Goal: Task Accomplishment & Management: Use online tool/utility

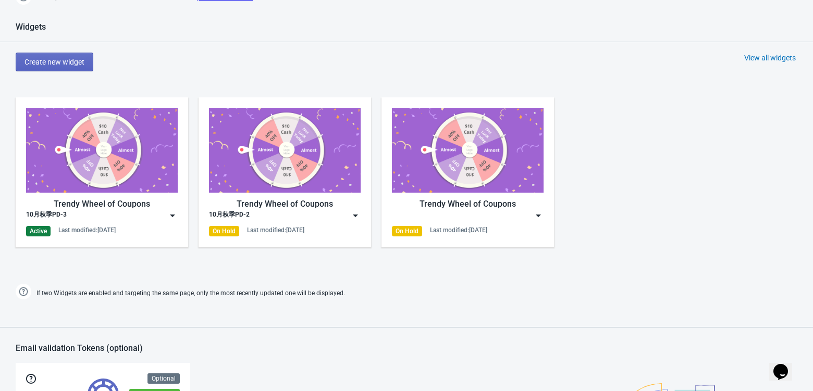
scroll to position [417, 0]
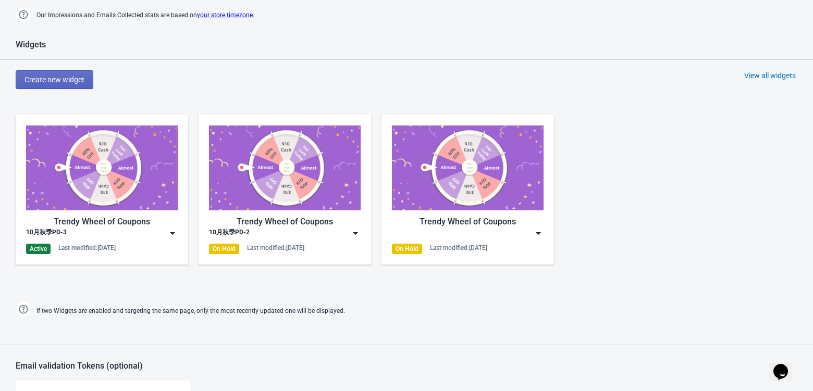
click at [167, 233] on img at bounding box center [172, 233] width 10 height 10
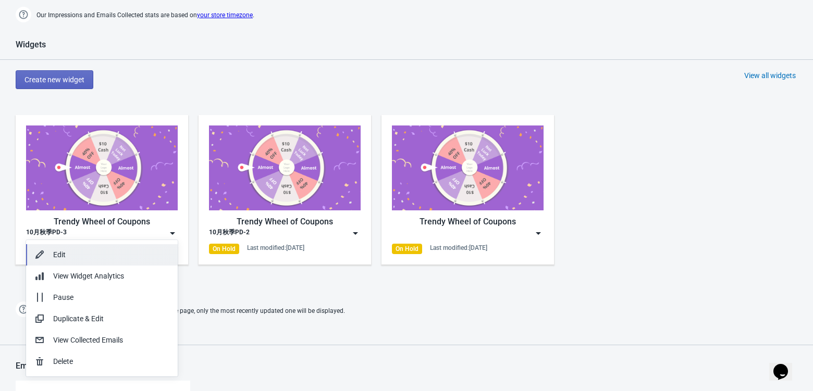
click at [110, 260] on div "Edit" at bounding box center [111, 255] width 116 height 11
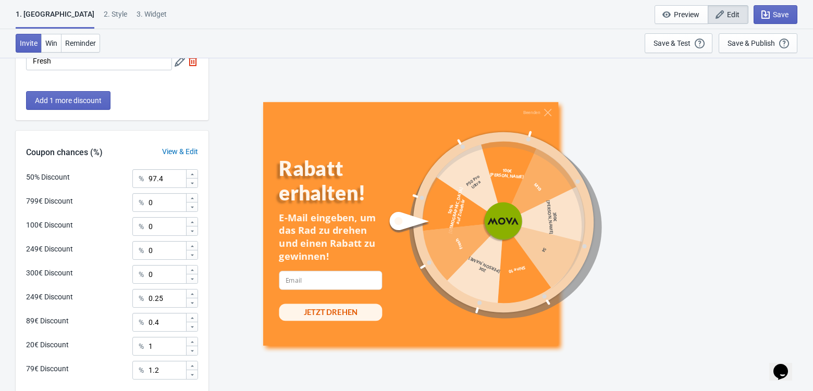
scroll to position [495, 0]
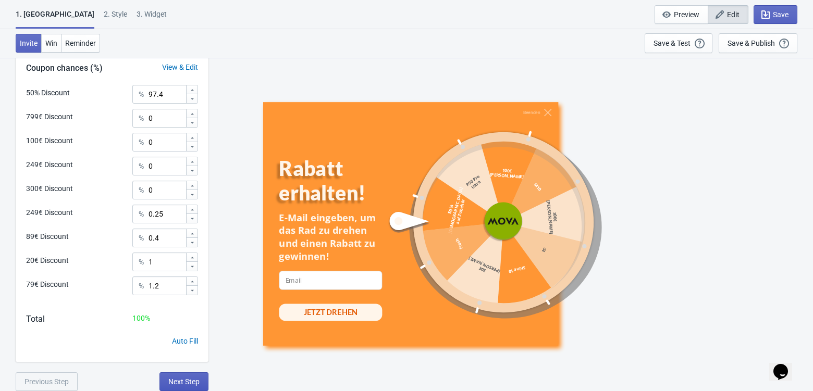
click at [185, 381] on span "Next Step" at bounding box center [183, 382] width 31 height 8
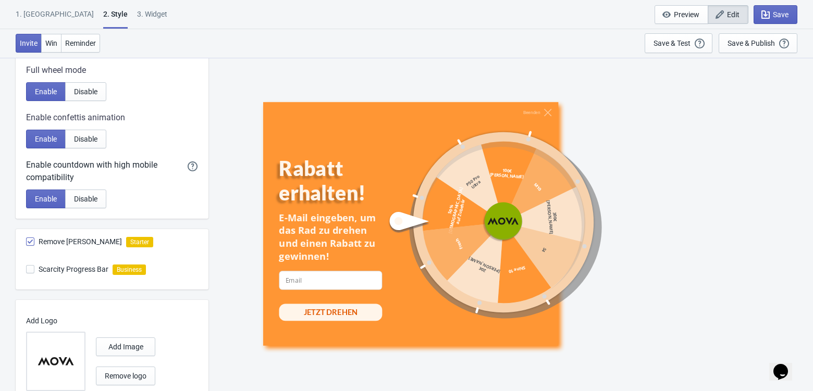
scroll to position [531, 0]
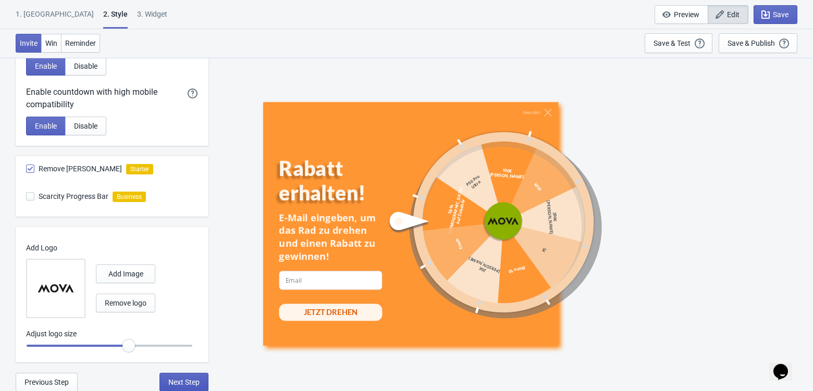
click at [189, 387] on button "Next Step" at bounding box center [183, 382] width 49 height 19
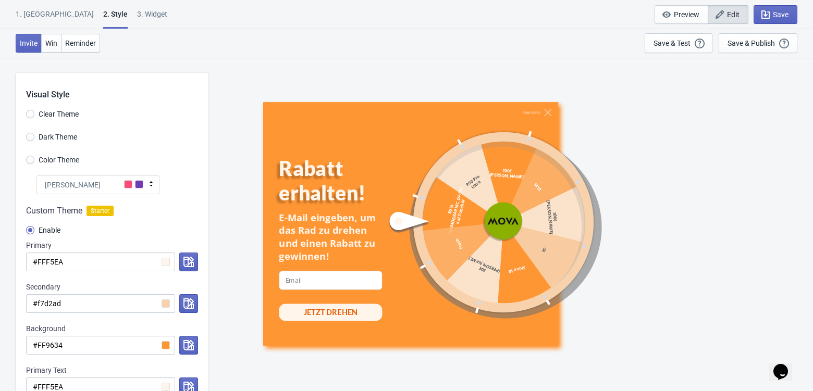
select select "once"
select select "1"
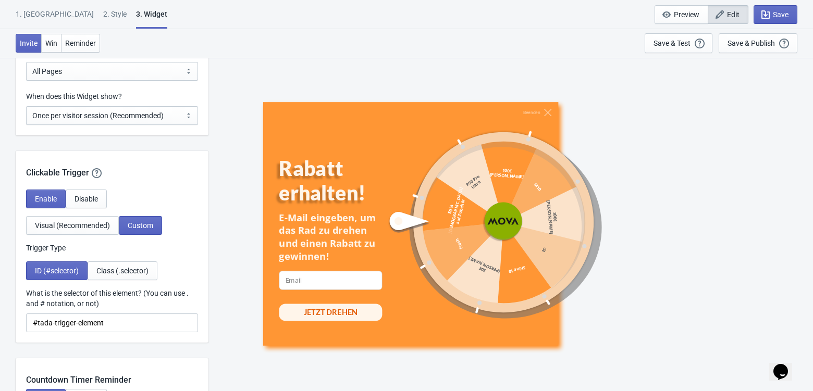
scroll to position [770, 0]
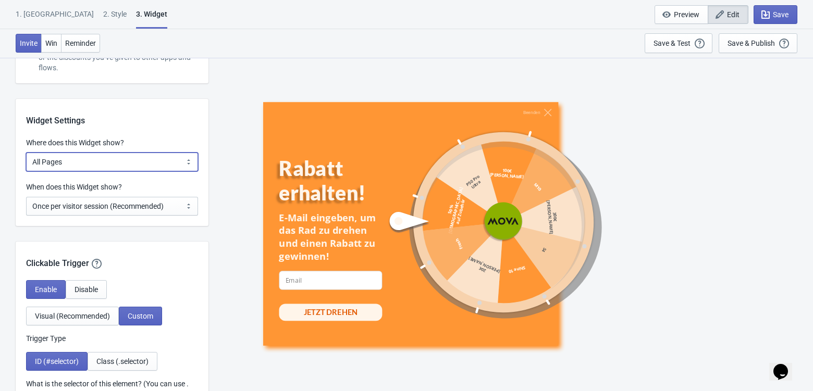
click at [154, 166] on select "All Pages All Product Pages All Blog Pages All Static Pages Specific Product(s)…" at bounding box center [112, 162] width 172 height 19
select select "specificURL"
click at [26, 153] on select "All Pages All Product Pages All Blog Pages All Static Pages Specific Product(s)…" at bounding box center [112, 162] width 172 height 19
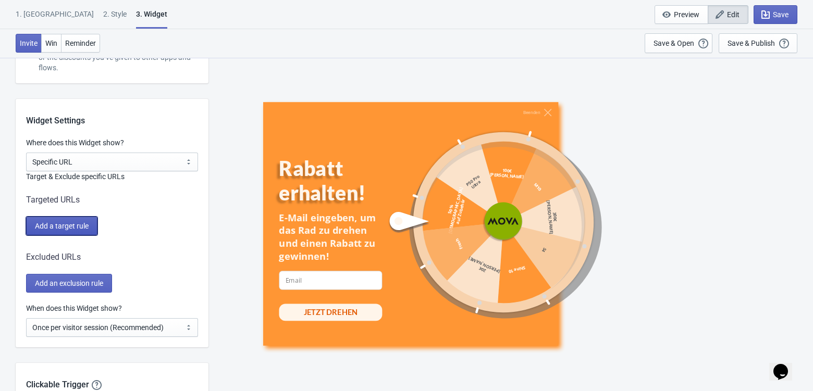
click at [81, 226] on span "Add a target rule" at bounding box center [62, 226] width 54 height 8
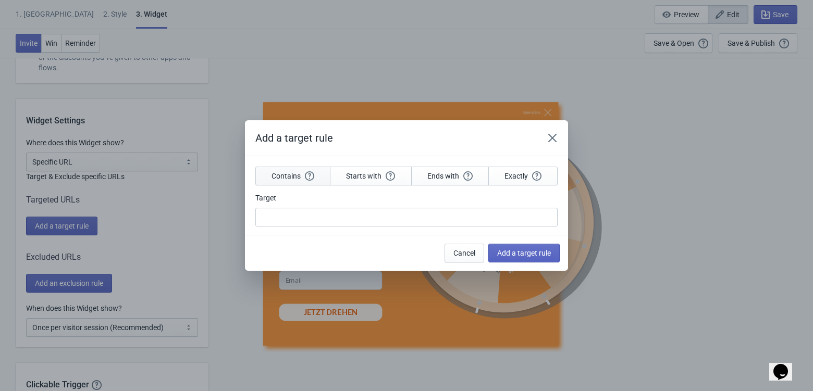
click at [290, 177] on span "Contains" at bounding box center [293, 175] width 43 height 9
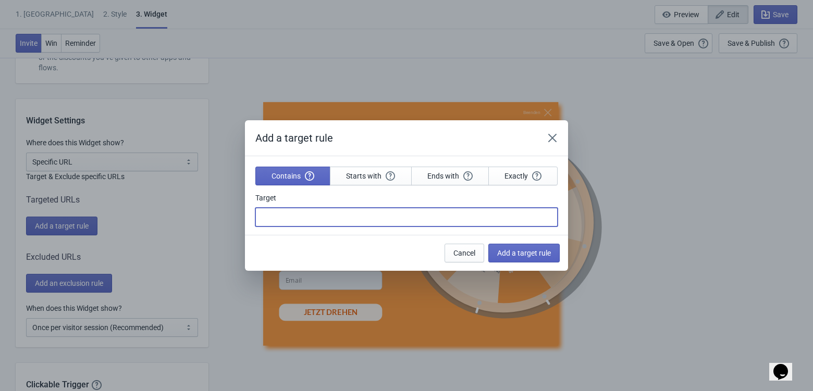
click at [318, 225] on input "Target" at bounding box center [406, 217] width 302 height 19
paste input "promocion-otono-2025"
click at [264, 217] on input "promocion-otono-2025" at bounding box center [406, 217] width 302 height 19
click at [386, 218] on input "promocion-otono-2025" at bounding box center [406, 217] width 302 height 19
type input "promocion-otono-2025"
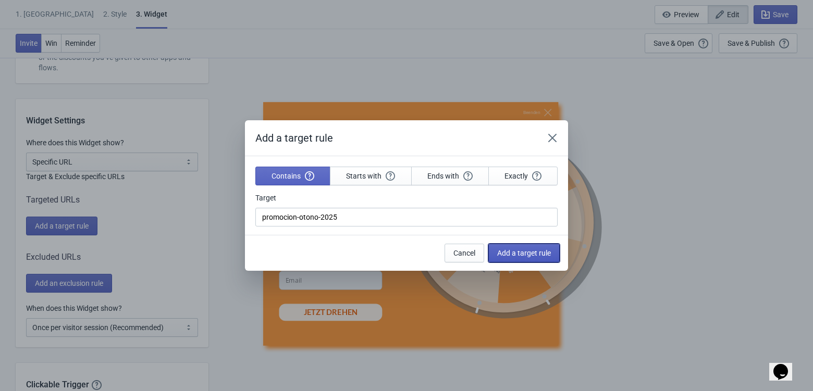
click at [538, 255] on span "Add a target rule" at bounding box center [524, 253] width 54 height 8
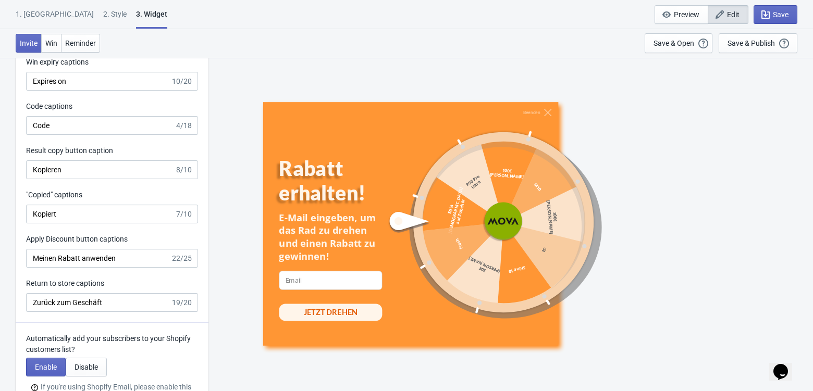
scroll to position [3056, 0]
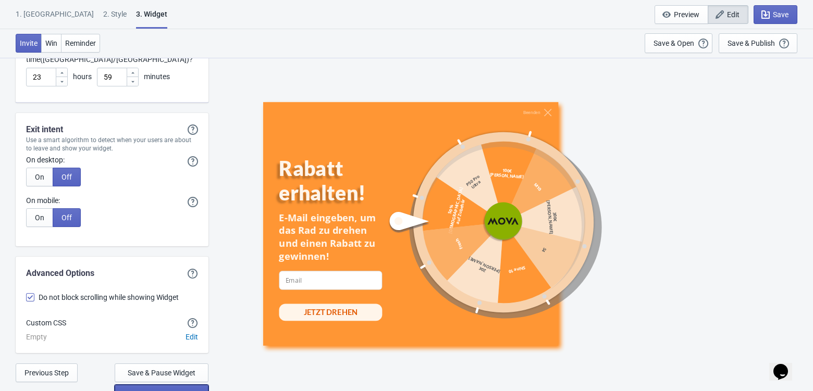
click at [156, 386] on button "Save & Publish on Store" at bounding box center [162, 394] width 94 height 19
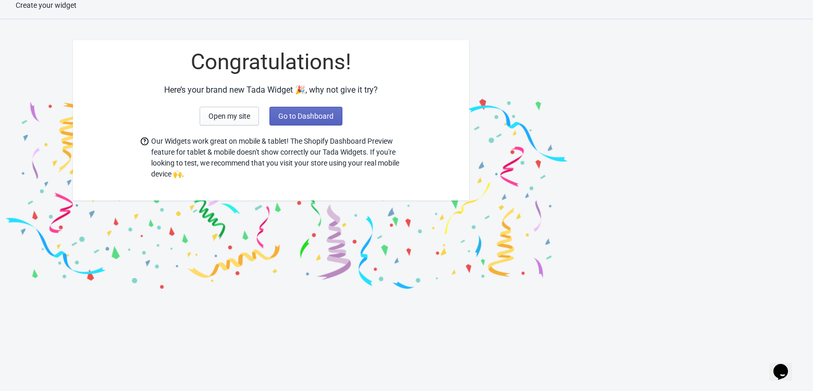
scroll to position [10, 0]
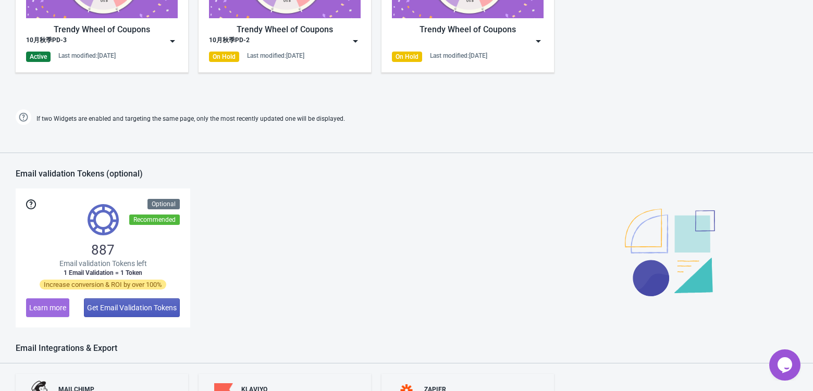
scroll to position [561, 0]
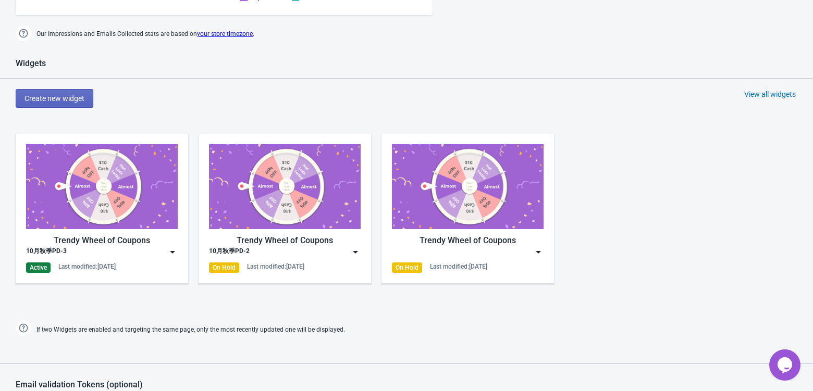
scroll to position [411, 0]
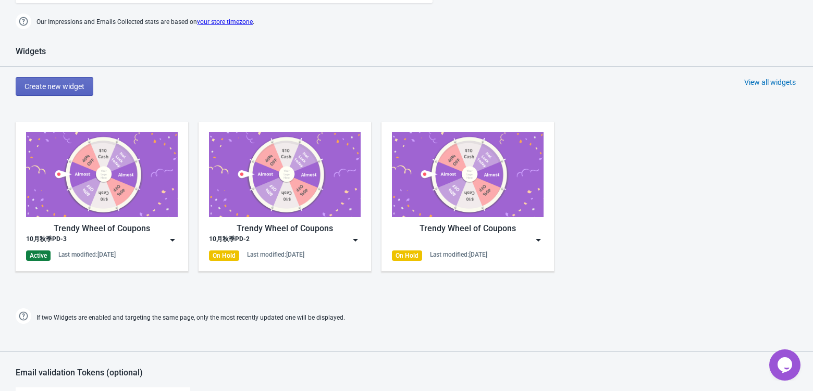
click at [171, 241] on img at bounding box center [172, 240] width 10 height 10
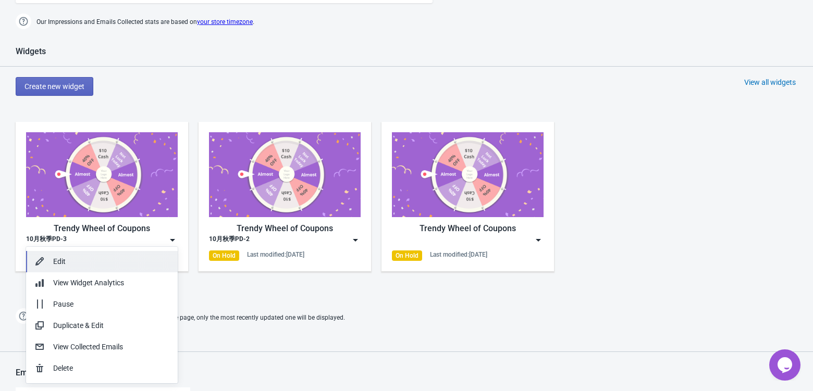
click at [113, 261] on div "Edit" at bounding box center [111, 261] width 116 height 11
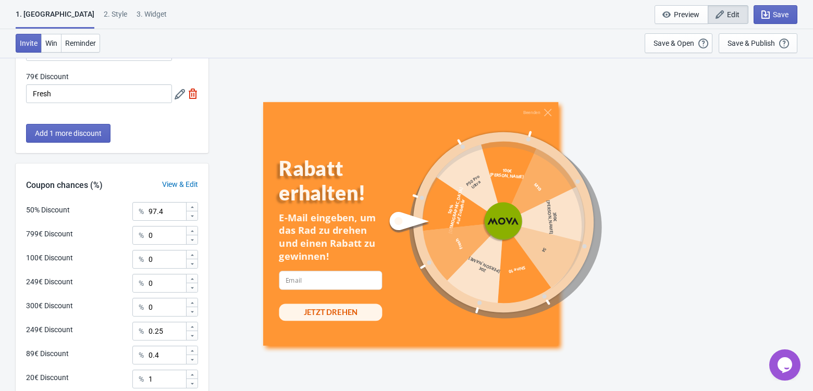
scroll to position [495, 0]
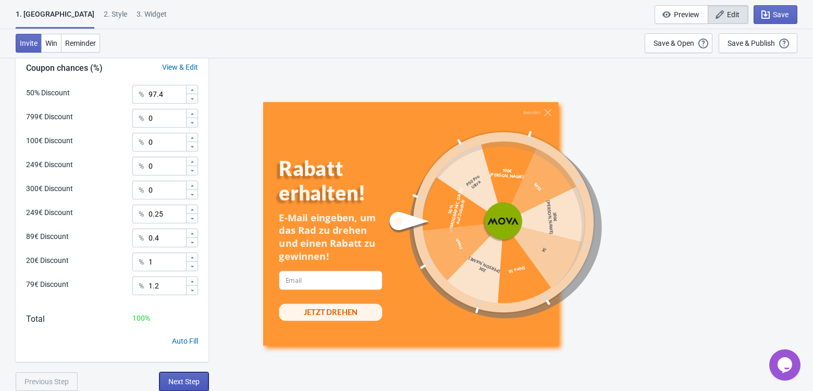
click at [187, 378] on span "Next Step" at bounding box center [183, 382] width 31 height 8
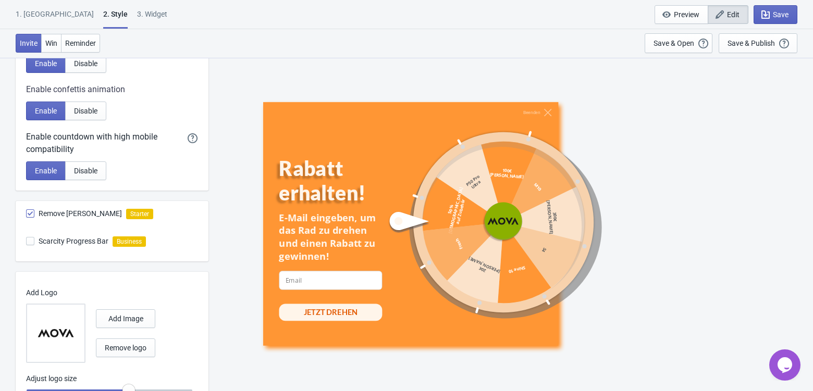
scroll to position [531, 0]
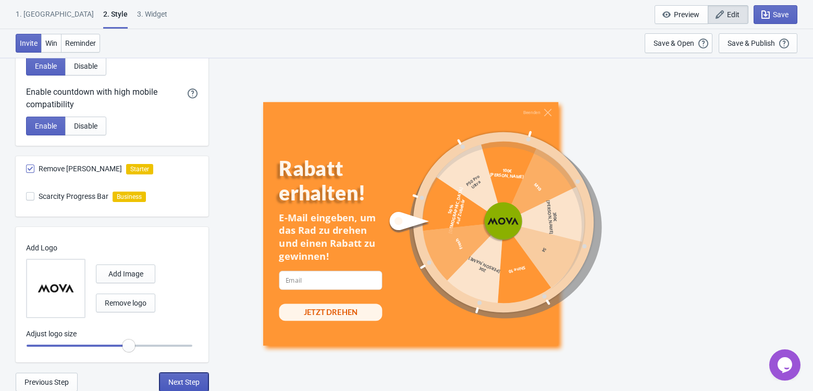
click at [191, 379] on span "Next Step" at bounding box center [183, 382] width 31 height 8
select select "specificURL"
select select "once"
select select "1"
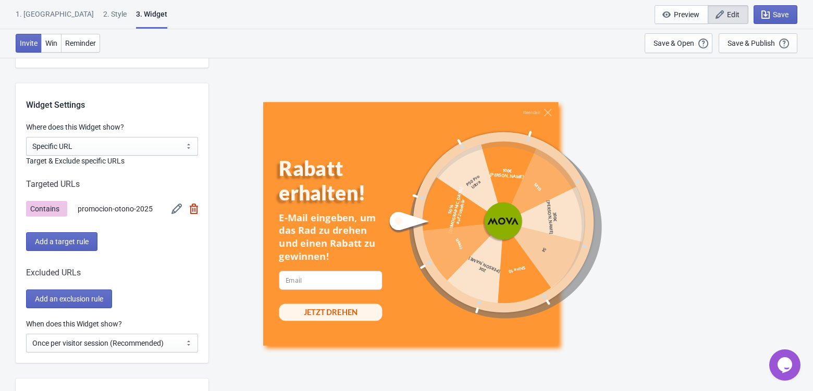
scroll to position [787, 0]
click at [175, 206] on img at bounding box center [176, 208] width 10 height 10
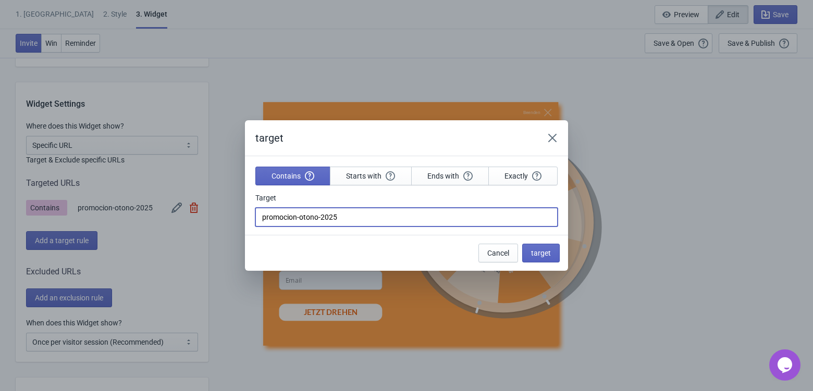
drag, startPoint x: 383, startPoint y: 216, endPoint x: 238, endPoint y: 208, distance: 144.6
click at [238, 208] on div "target Contains Starts with Ends with Exactly Target promocion-otono-2025 Cance…" at bounding box center [406, 195] width 813 height 151
paste input "herbstaktion"
click at [263, 222] on input "herbstaktion-2025" at bounding box center [406, 217] width 302 height 19
type input "herbstaktion-2025"
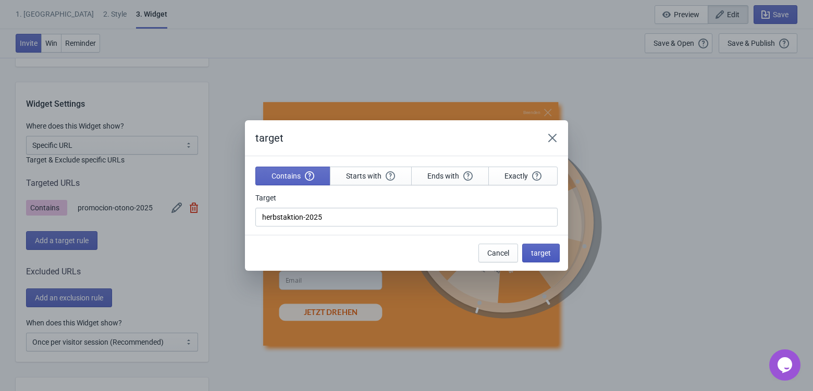
click at [548, 255] on span "target" at bounding box center [541, 253] width 20 height 8
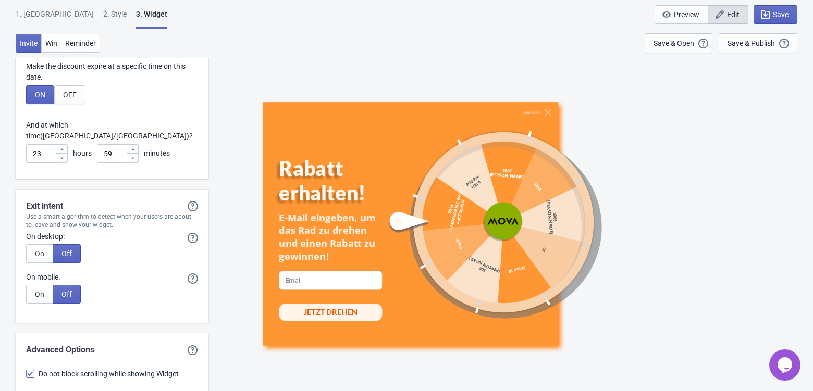
scroll to position [3056, 0]
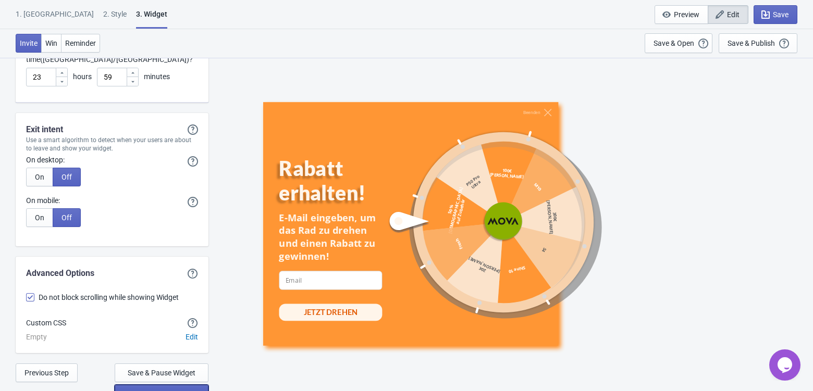
click at [157, 390] on span "Save & Publish on Store" at bounding box center [162, 394] width 76 height 8
